Goal: Navigation & Orientation: Find specific page/section

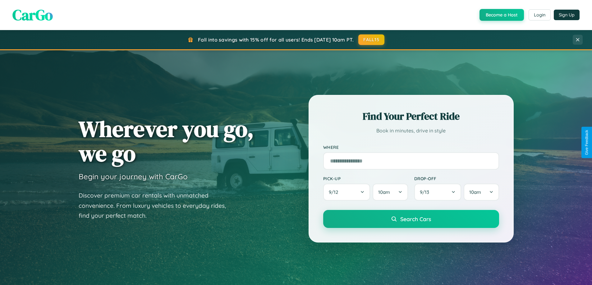
scroll to position [427, 0]
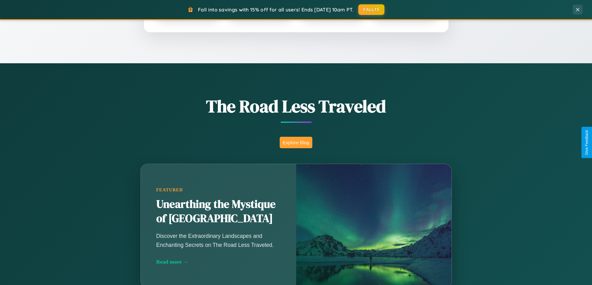
click at [296, 143] on button "Explore Blog" at bounding box center [296, 142] width 33 height 11
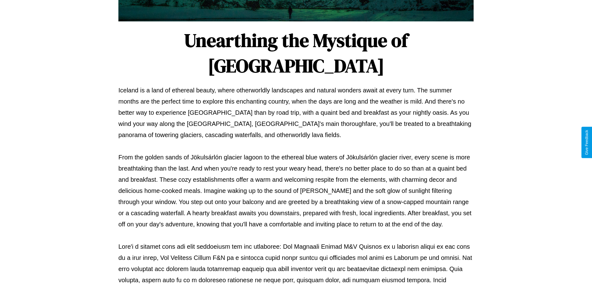
scroll to position [201, 0]
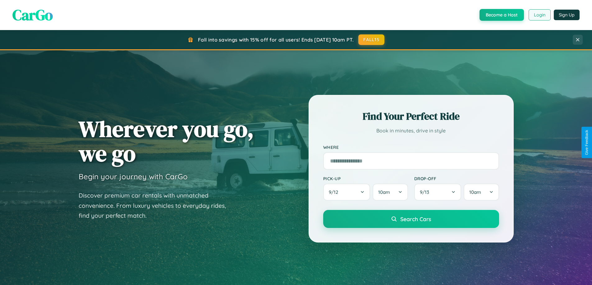
click at [539, 15] on button "Login" at bounding box center [539, 14] width 22 height 11
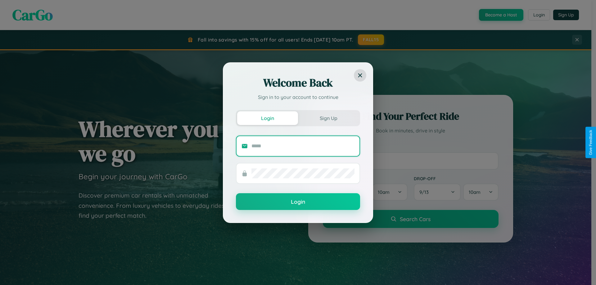
click at [303, 146] on input "text" at bounding box center [303, 146] width 103 height 10
type input "**********"
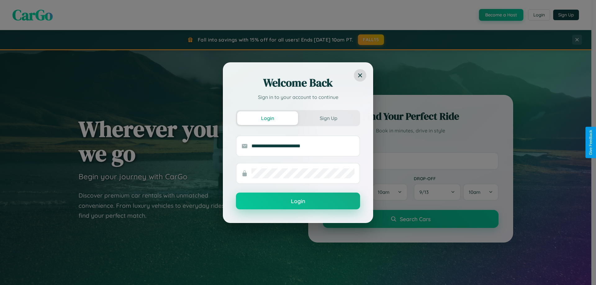
click at [298, 202] on button "Login" at bounding box center [298, 201] width 124 height 17
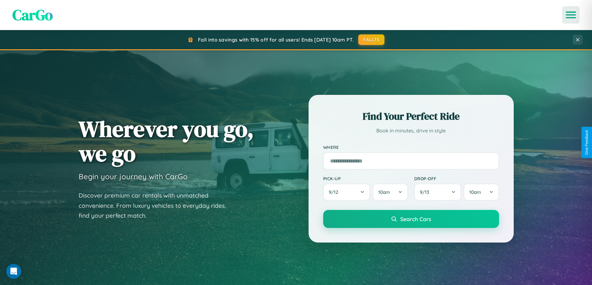
click at [571, 15] on icon "Open menu" at bounding box center [570, 15] width 9 height 6
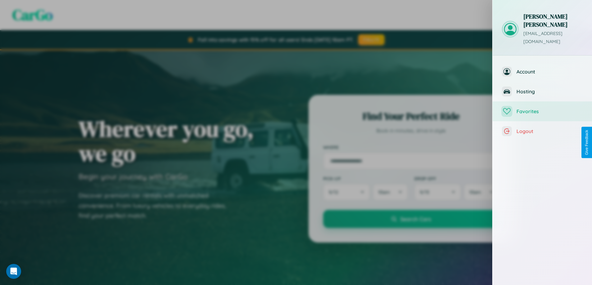
click at [542, 108] on span "Favorites" at bounding box center [549, 111] width 66 height 6
